Goal: Information Seeking & Learning: Learn about a topic

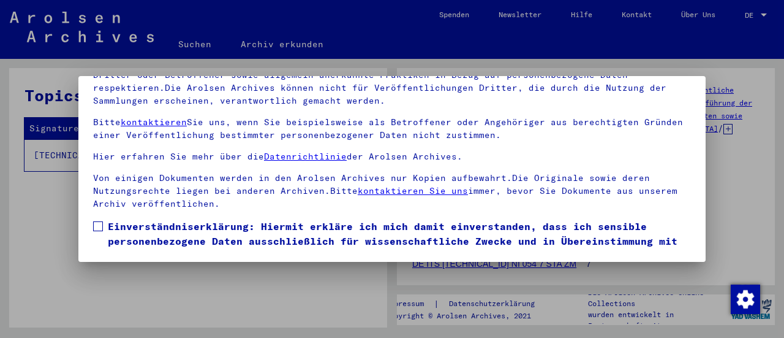
scroll to position [114, 0]
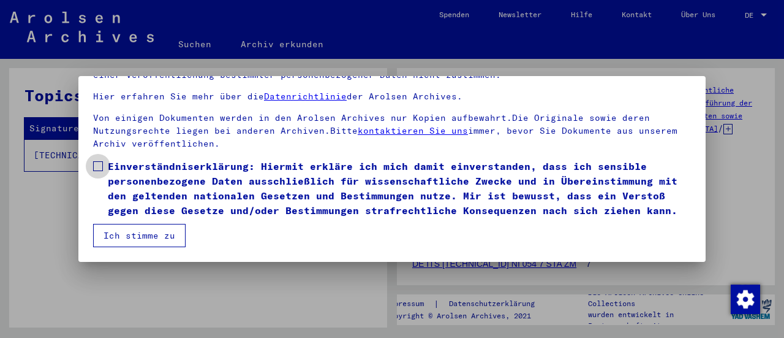
click at [100, 161] on span at bounding box center [98, 166] width 10 height 10
click at [126, 236] on button "Ich stimme zu" at bounding box center [139, 235] width 92 height 23
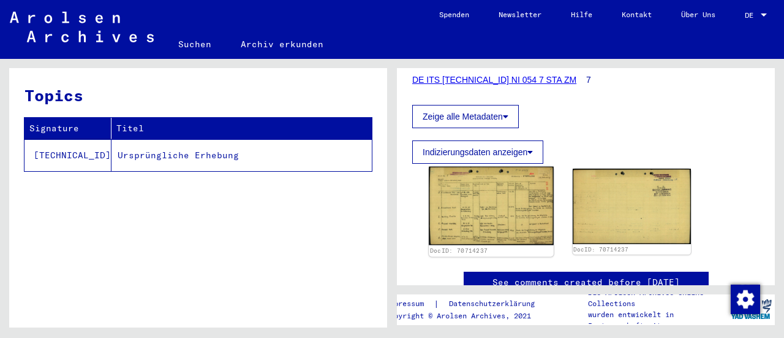
scroll to position [245, 0]
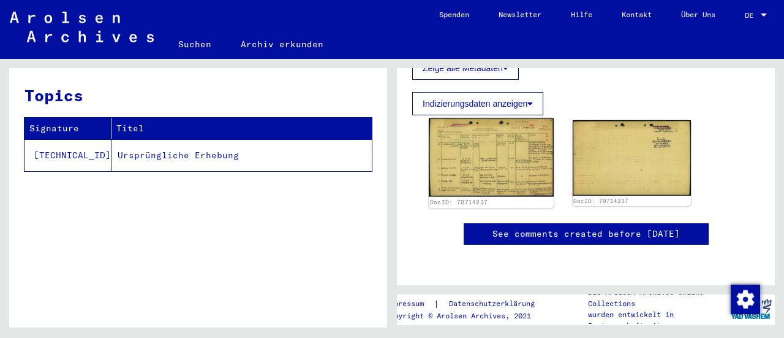
click at [469, 165] on img at bounding box center [491, 157] width 124 height 78
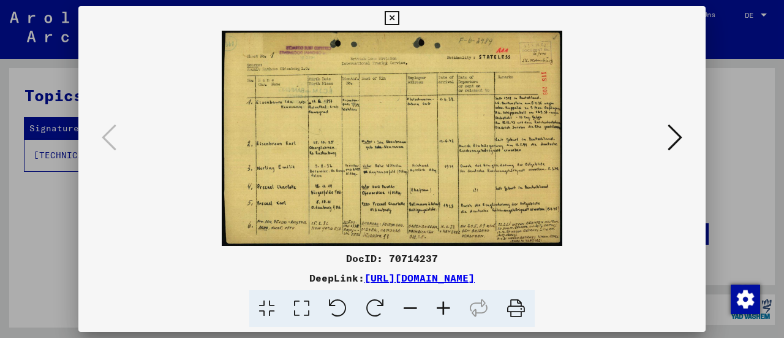
click at [442, 307] on icon at bounding box center [443, 308] width 33 height 37
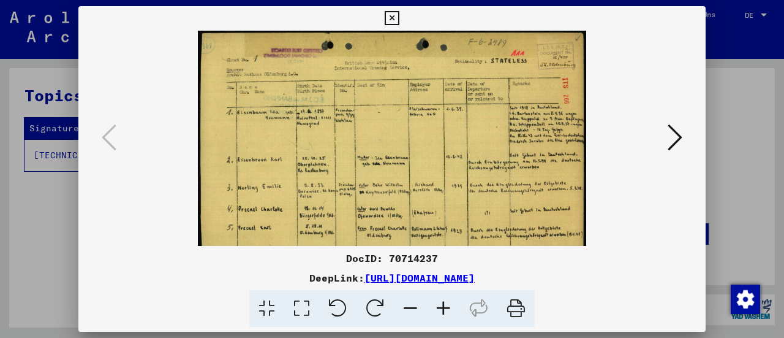
click at [442, 306] on icon at bounding box center [443, 308] width 33 height 37
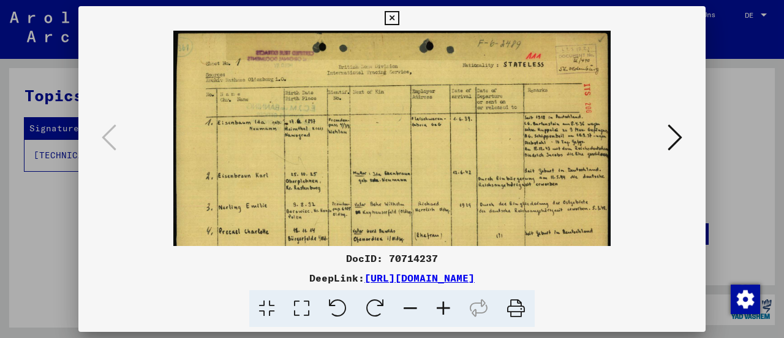
click at [442, 307] on icon at bounding box center [443, 308] width 33 height 37
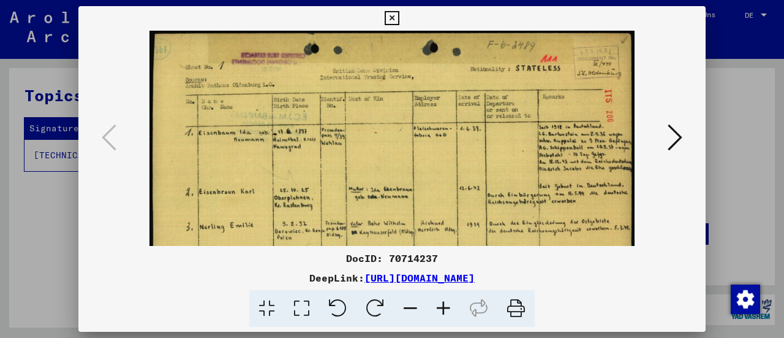
click at [442, 307] on icon at bounding box center [443, 308] width 33 height 37
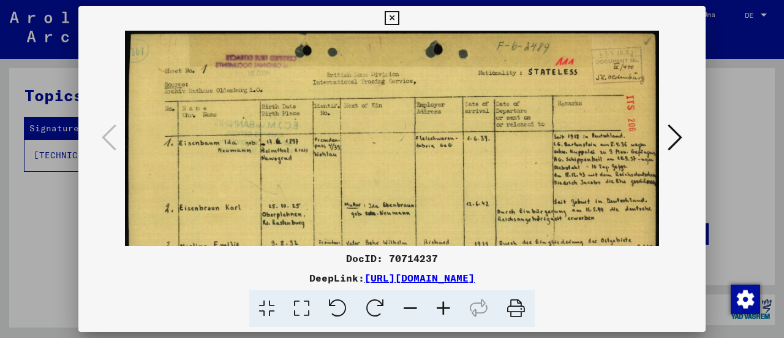
click at [443, 308] on icon at bounding box center [443, 308] width 33 height 37
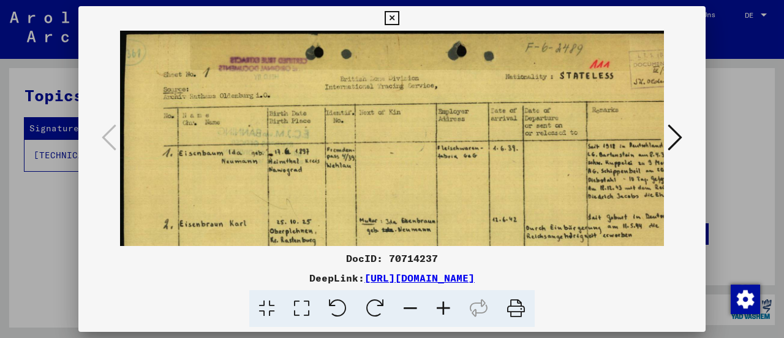
click at [443, 308] on icon at bounding box center [443, 308] width 33 height 37
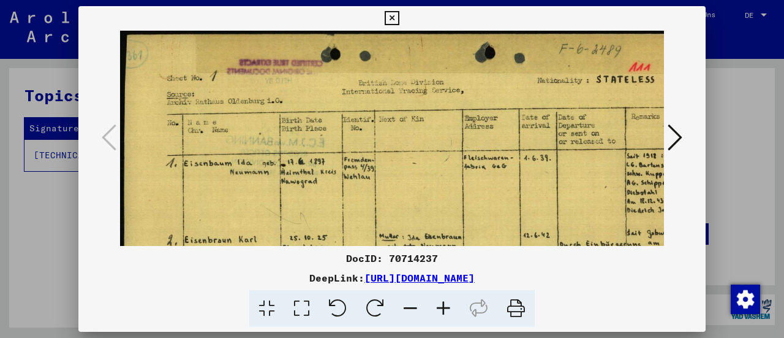
click at [443, 308] on icon at bounding box center [443, 308] width 33 height 37
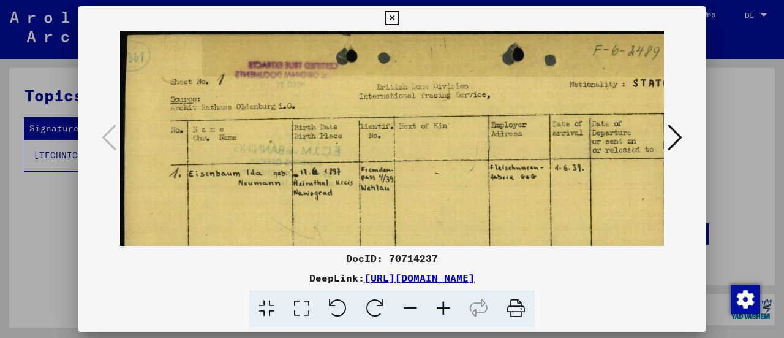
click at [443, 308] on icon at bounding box center [443, 308] width 33 height 37
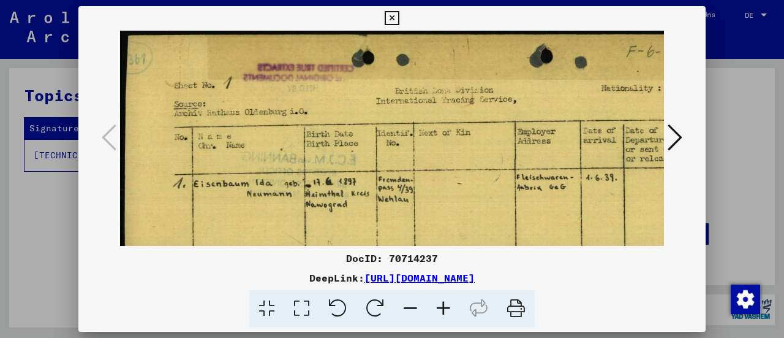
click at [443, 308] on icon at bounding box center [443, 308] width 33 height 37
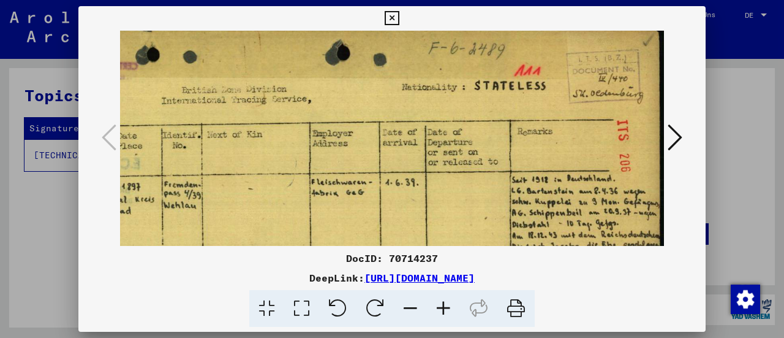
scroll to position [7, 232]
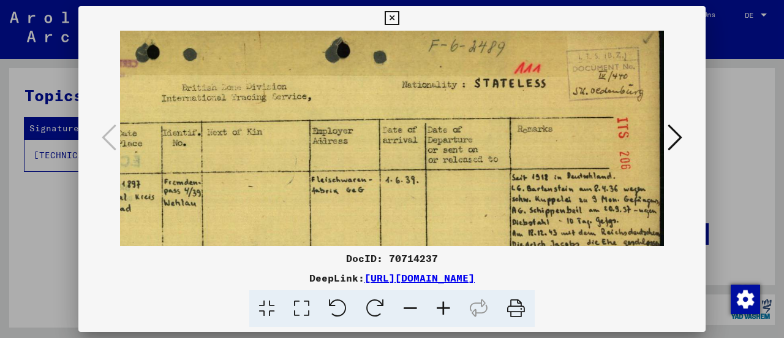
drag, startPoint x: 570, startPoint y: 224, endPoint x: 328, endPoint y: 233, distance: 241.5
click at [328, 233] on img at bounding box center [277, 268] width 776 height 491
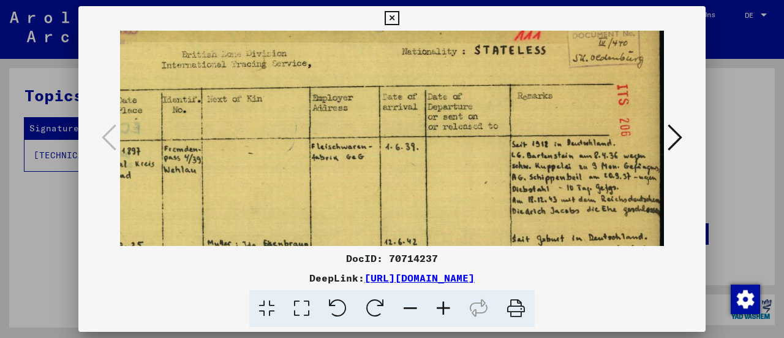
scroll to position [43, 232]
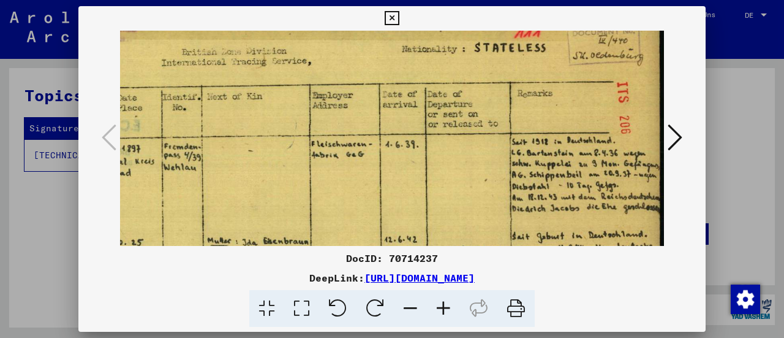
drag, startPoint x: 480, startPoint y: 226, endPoint x: 428, endPoint y: 195, distance: 60.9
click at [428, 195] on img at bounding box center [277, 233] width 776 height 491
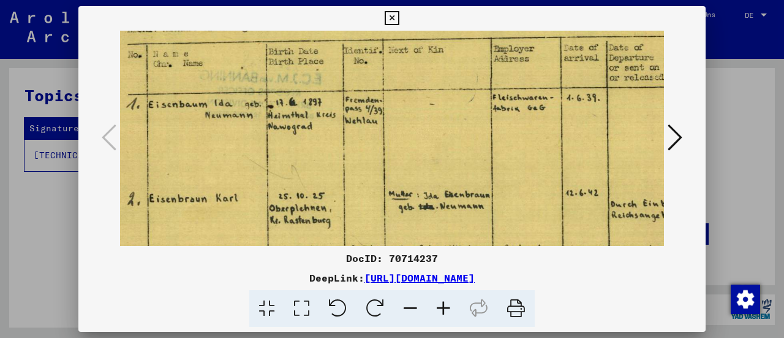
scroll to position [89, 50]
drag, startPoint x: 450, startPoint y: 187, endPoint x: 664, endPoint y: 209, distance: 215.5
click at [664, 209] on div at bounding box center [391, 138] width 627 height 215
